Goal: Navigation & Orientation: Find specific page/section

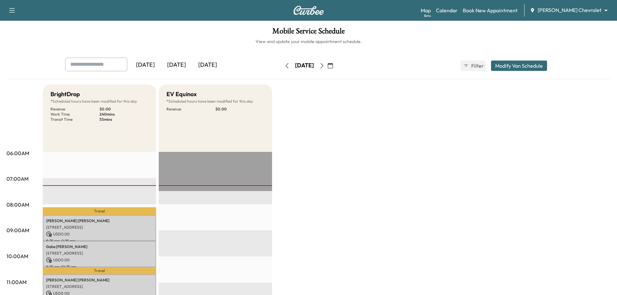
click at [324, 66] on icon "button" at bounding box center [321, 65] width 5 height 5
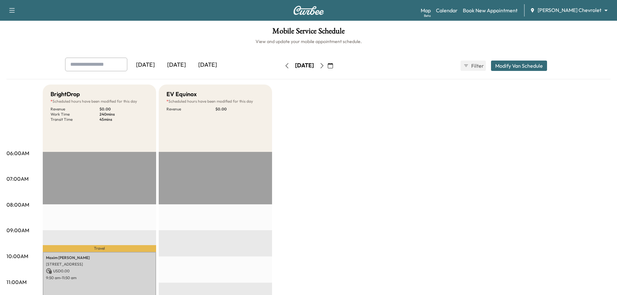
click at [584, 6] on body "Support Log Out Map Beta Calendar Book New Appointment [PERSON_NAME] Chevrolet …" at bounding box center [308, 147] width 617 height 295
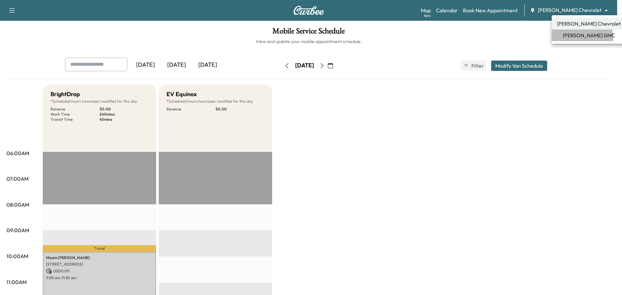
click at [577, 38] on span "[PERSON_NAME] GMC" at bounding box center [588, 35] width 52 height 8
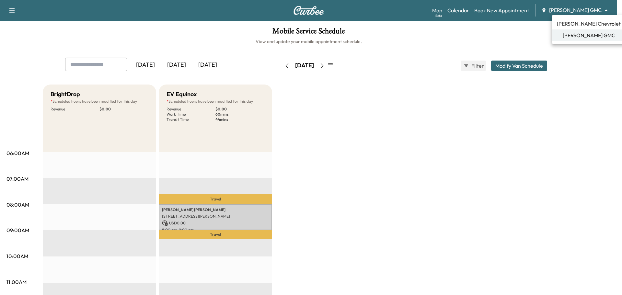
click at [578, 11] on body "Support Log Out Map Beta Calendar Book New Appointment [PERSON_NAME] GMC ******…" at bounding box center [311, 147] width 622 height 295
click at [573, 23] on span "[PERSON_NAME] Chevrolet" at bounding box center [589, 24] width 64 height 8
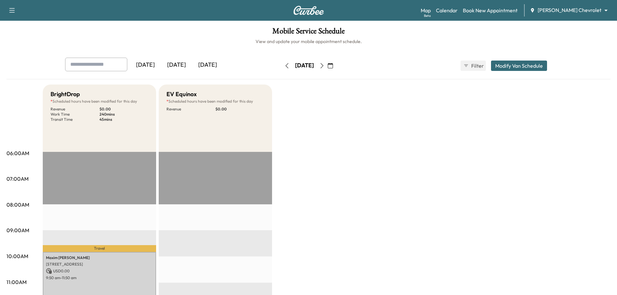
click at [324, 65] on icon "button" at bounding box center [321, 65] width 5 height 5
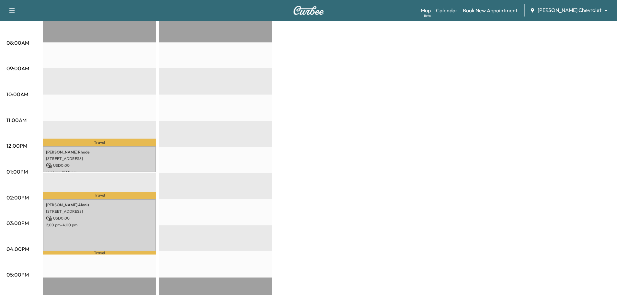
scroll to position [32, 0]
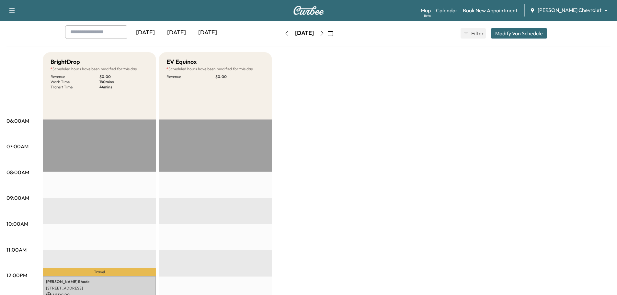
click at [284, 32] on icon "button" at bounding box center [286, 33] width 5 height 5
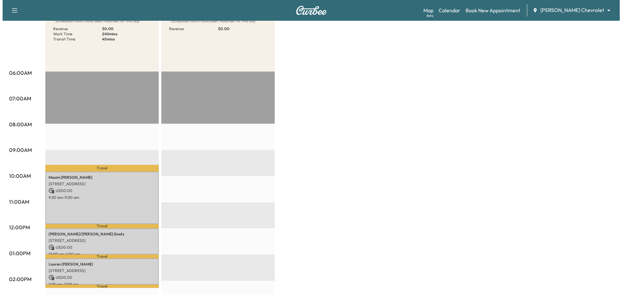
scroll to position [130, 0]
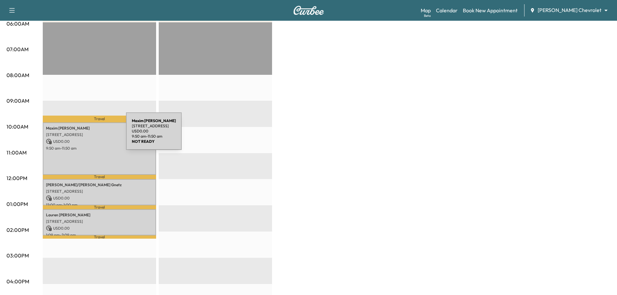
click at [77, 135] on p "[STREET_ADDRESS]" at bounding box center [99, 134] width 107 height 5
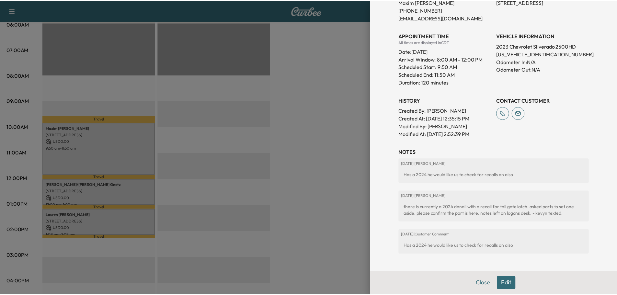
scroll to position [162, 0]
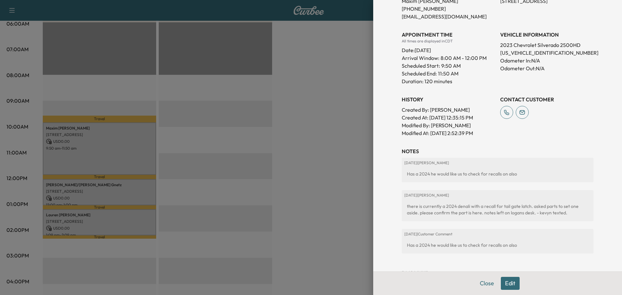
click at [286, 95] on div at bounding box center [311, 147] width 622 height 295
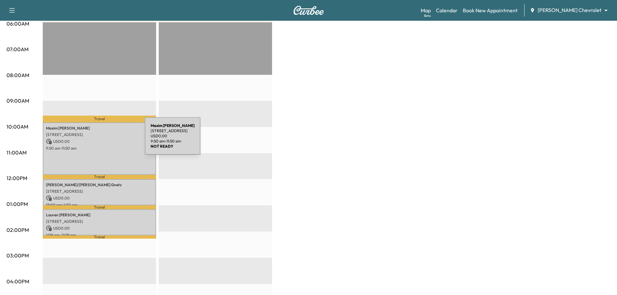
click at [96, 140] on p "USD 0.00" at bounding box center [99, 142] width 107 height 6
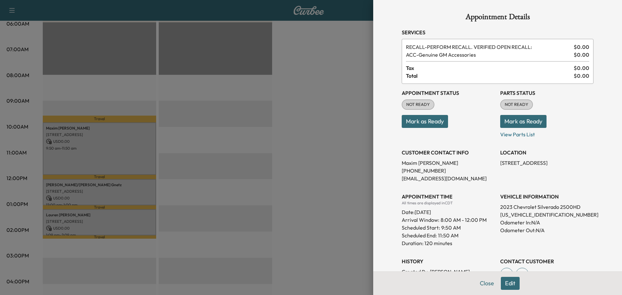
click at [97, 129] on div at bounding box center [311, 147] width 622 height 295
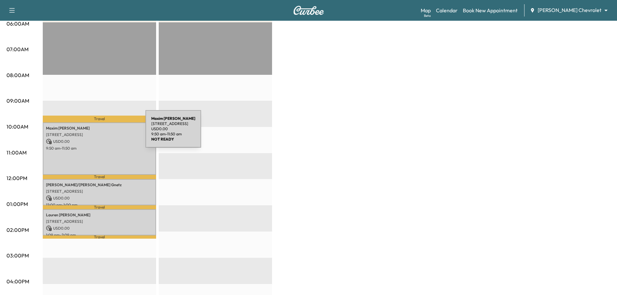
click at [97, 133] on p "[STREET_ADDRESS]" at bounding box center [99, 134] width 107 height 5
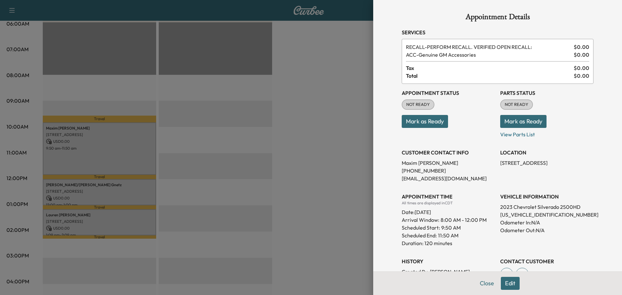
drag, startPoint x: 289, startPoint y: 107, endPoint x: 299, endPoint y: 104, distance: 10.5
click at [292, 107] on div at bounding box center [311, 147] width 622 height 295
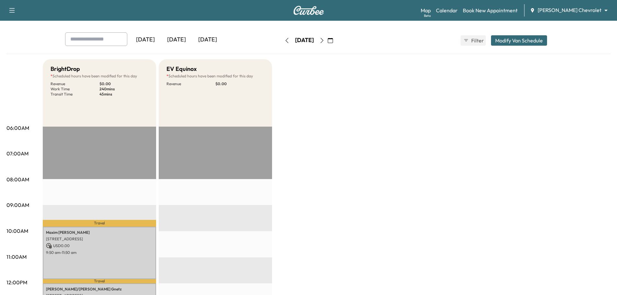
scroll to position [0, 0]
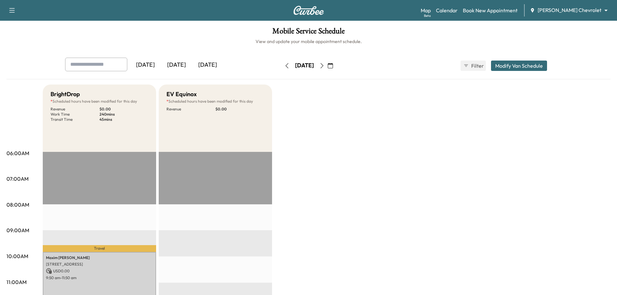
click at [572, 5] on div "Map Beta Calendar Book New Appointment [PERSON_NAME] Chevrolet ******** ​" at bounding box center [516, 10] width 191 height 12
click at [573, 9] on body "Support Log Out Map Beta Calendar Book New Appointment [PERSON_NAME] Chevrolet …" at bounding box center [311, 147] width 622 height 295
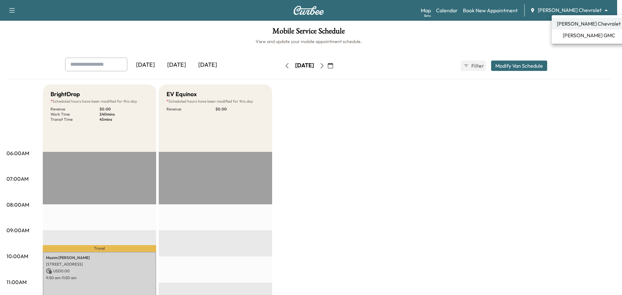
click at [569, 35] on span "[PERSON_NAME] GMC" at bounding box center [588, 35] width 52 height 8
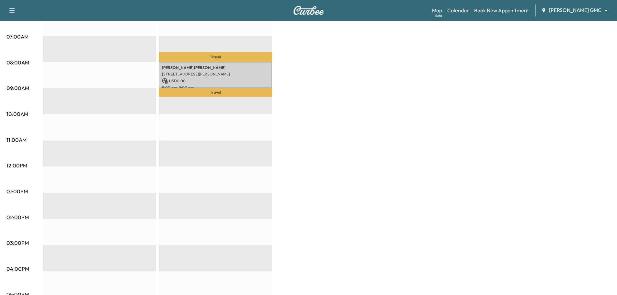
scroll to position [162, 0]
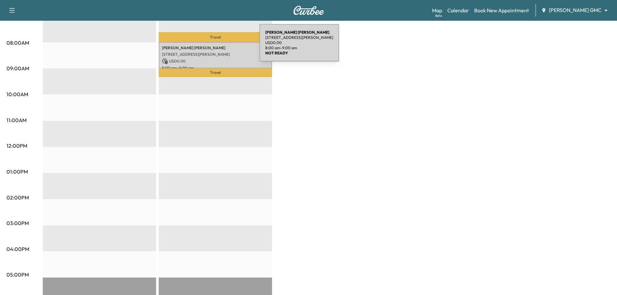
click at [211, 47] on p "[PERSON_NAME]" at bounding box center [215, 47] width 107 height 5
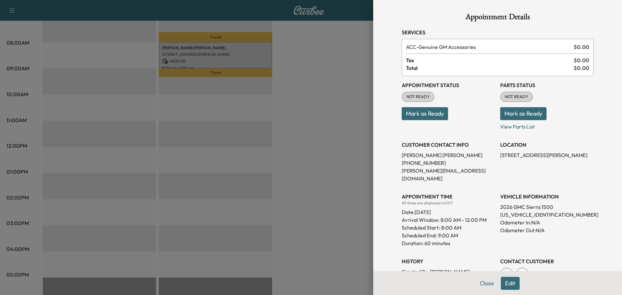
click at [301, 59] on div at bounding box center [311, 147] width 622 height 295
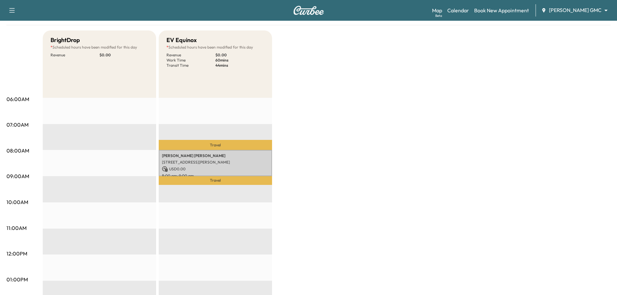
scroll to position [0, 0]
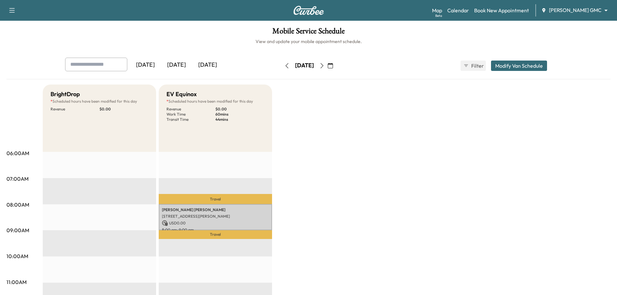
click at [284, 66] on icon "button" at bounding box center [286, 65] width 5 height 5
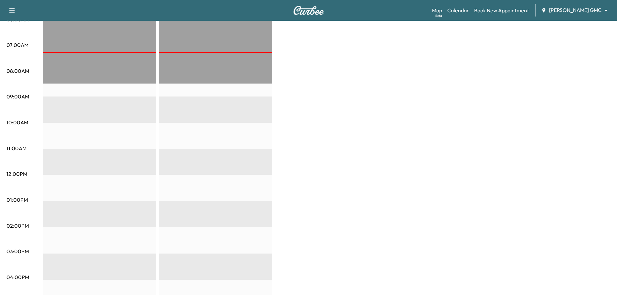
scroll to position [32, 0]
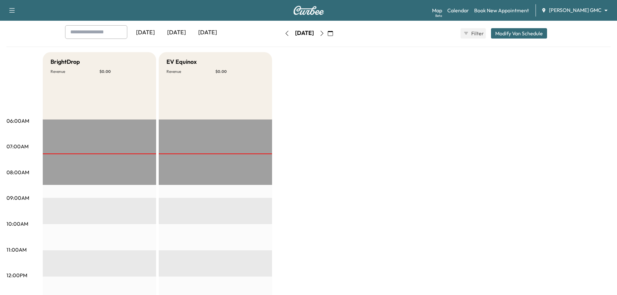
click at [324, 33] on icon "button" at bounding box center [321, 33] width 5 height 5
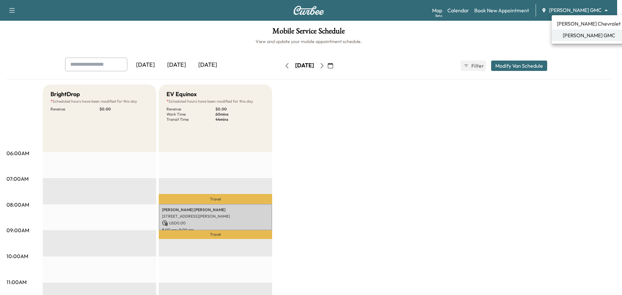
click at [584, 11] on body "Support Log Out Map Beta Calendar Book New Appointment [PERSON_NAME] GMC ******…" at bounding box center [311, 147] width 622 height 295
click at [578, 24] on span "[PERSON_NAME] Chevrolet" at bounding box center [589, 24] width 64 height 8
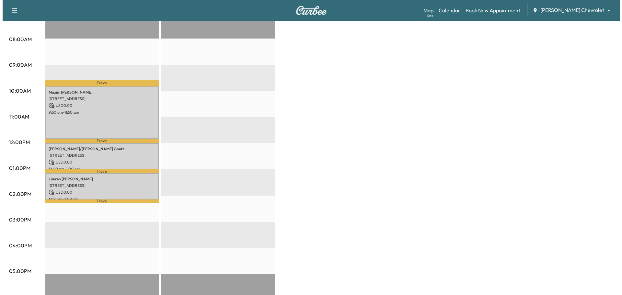
scroll to position [162, 0]
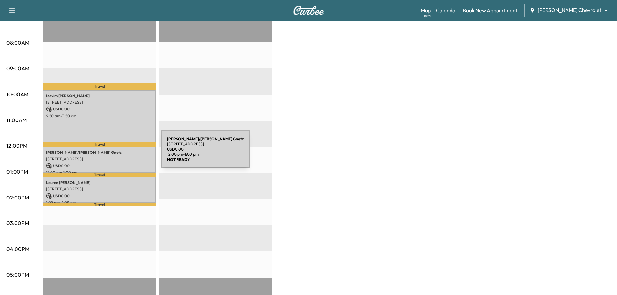
click at [113, 153] on p "[PERSON_NAME]/[PERSON_NAME]" at bounding box center [99, 152] width 107 height 5
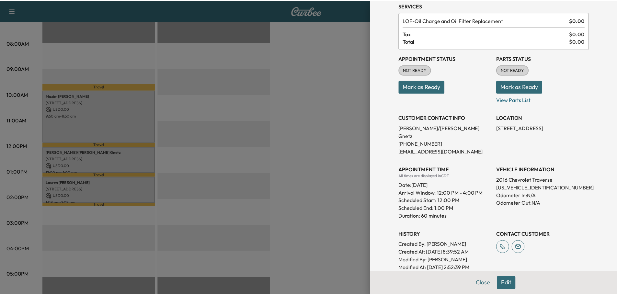
scroll to position [97, 0]
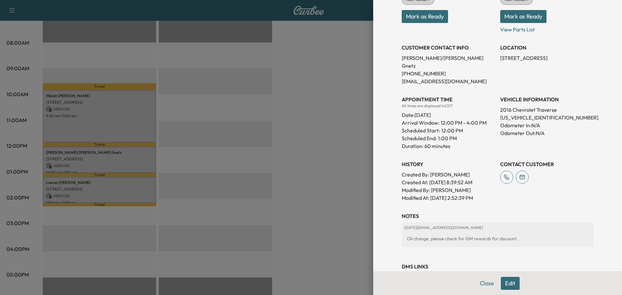
click at [112, 186] on div at bounding box center [311, 147] width 622 height 295
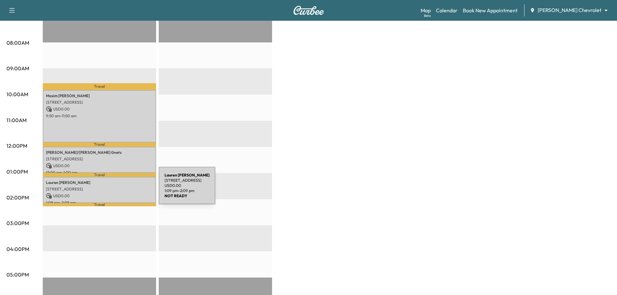
click at [110, 189] on p "[STREET_ADDRESS]" at bounding box center [99, 188] width 107 height 5
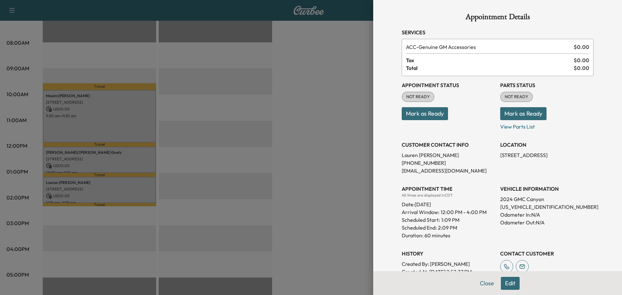
click at [325, 108] on div at bounding box center [311, 147] width 622 height 295
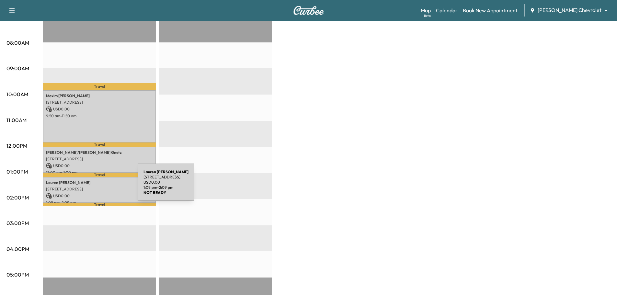
click at [89, 186] on p "[STREET_ADDRESS]" at bounding box center [99, 188] width 107 height 5
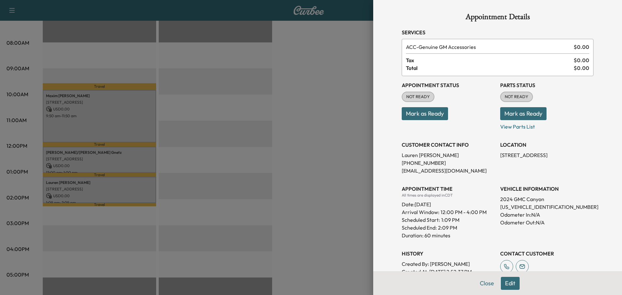
click at [297, 139] on div at bounding box center [311, 147] width 622 height 295
